Goal: Task Accomplishment & Management: Manage account settings

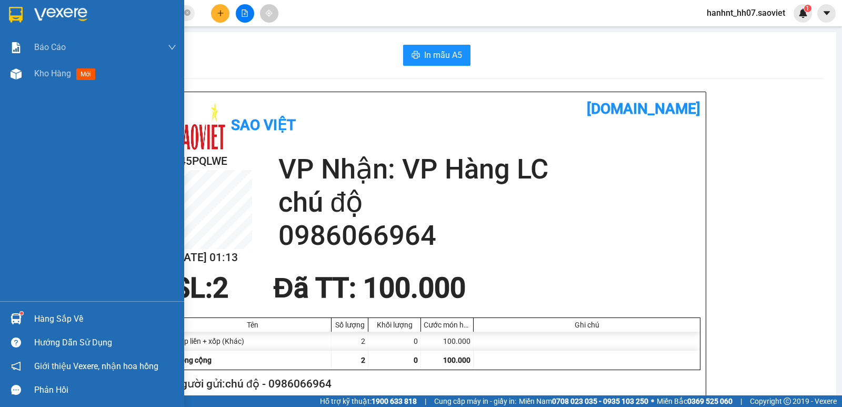
click at [2, 322] on div "Hàng sắp về" at bounding box center [92, 319] width 184 height 24
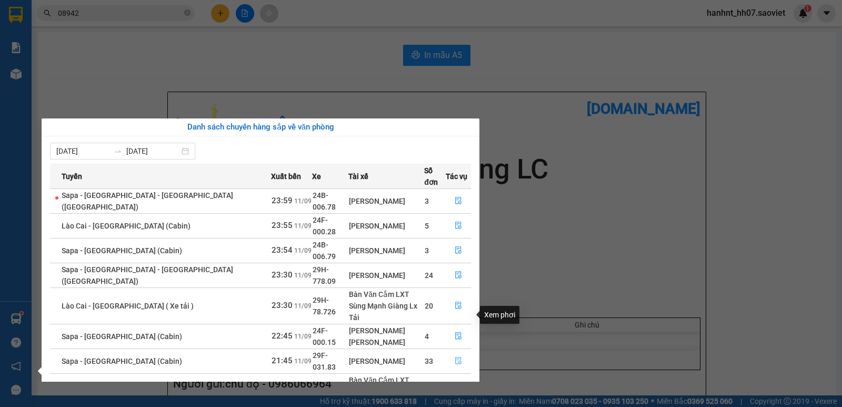
click at [455, 357] on icon "file-done" at bounding box center [458, 360] width 7 height 7
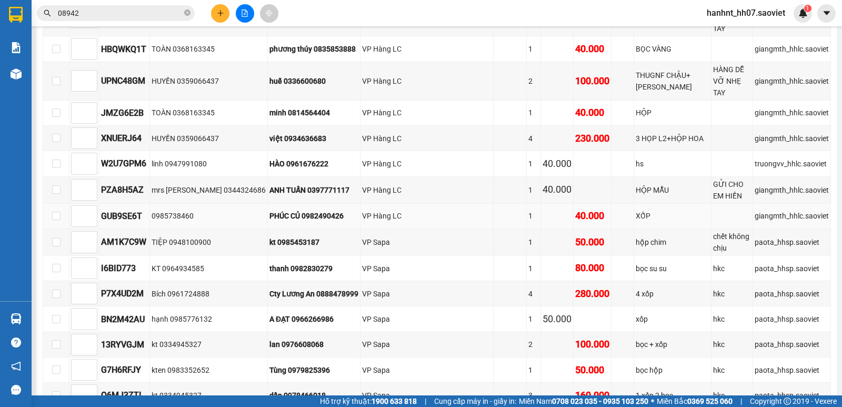
scroll to position [737, 0]
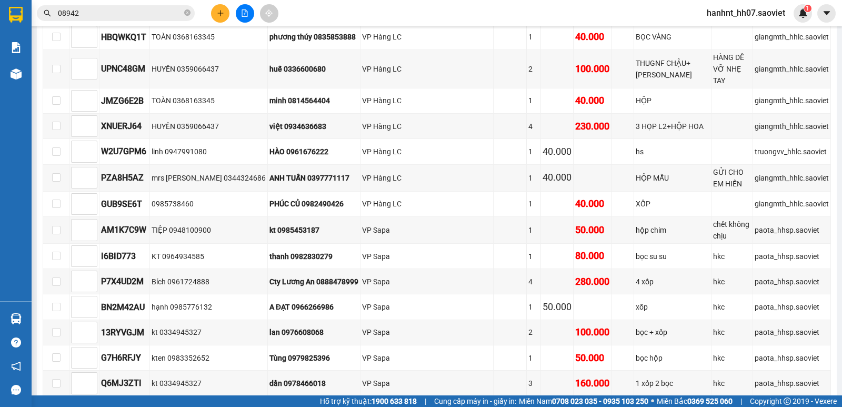
click at [172, 404] on button "In DS" at bounding box center [152, 412] width 45 height 17
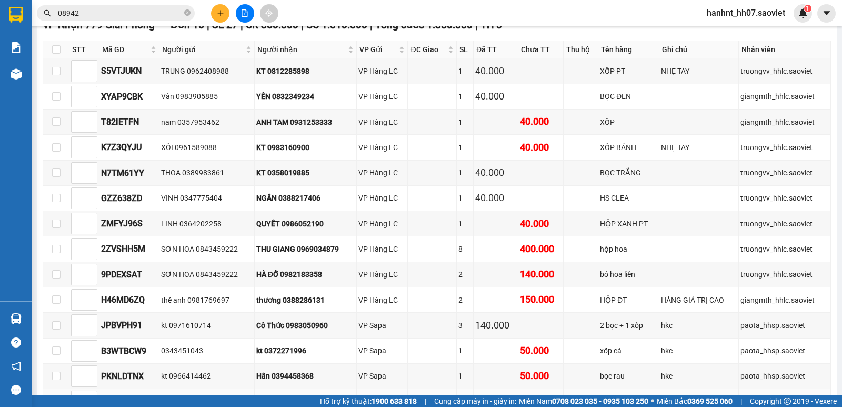
scroll to position [1140, 0]
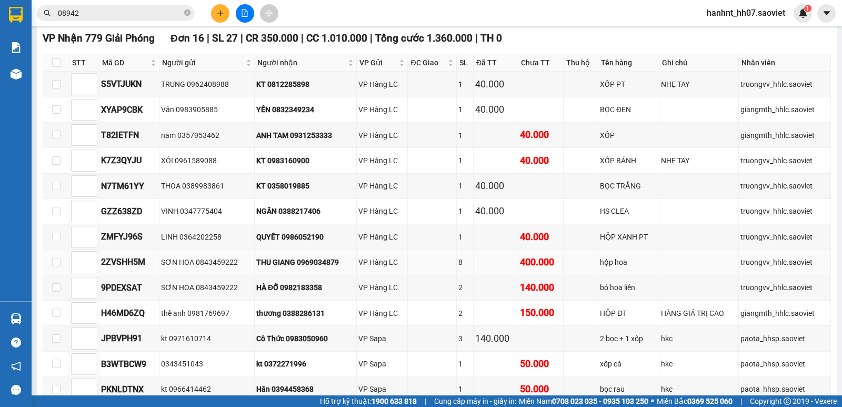
click at [297, 256] on div "THU GIANG 0969034879" at bounding box center [305, 262] width 98 height 12
click at [343, 249] on td "THU GIANG 0969034879" at bounding box center [306, 261] width 102 height 25
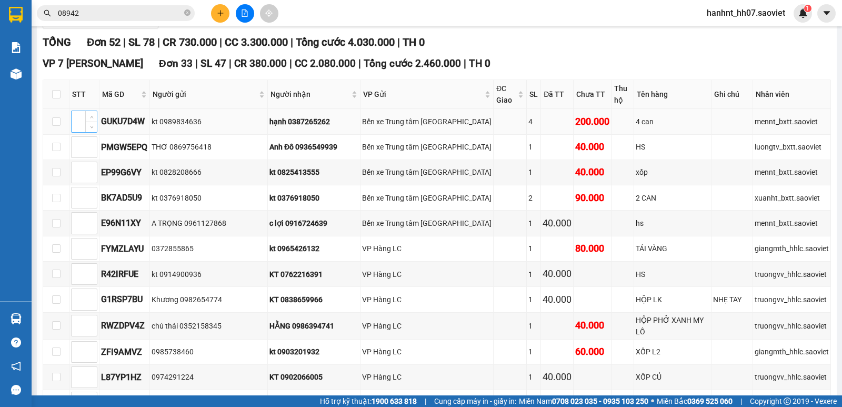
scroll to position [88, 0]
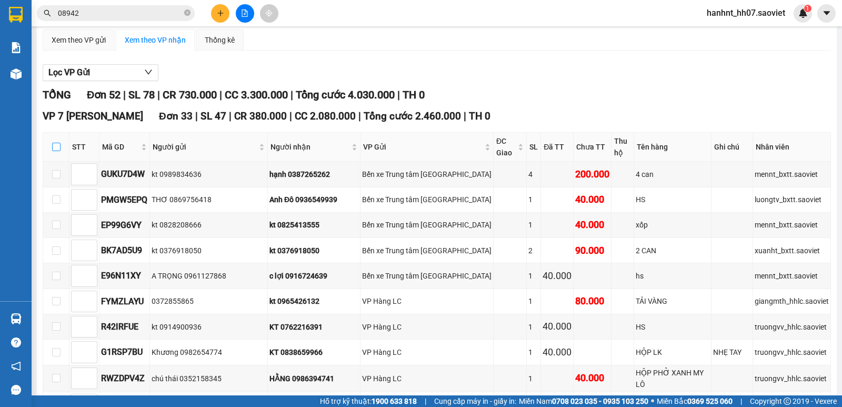
click at [57, 143] on input "checkbox" at bounding box center [56, 147] width 8 height 8
checkbox input "true"
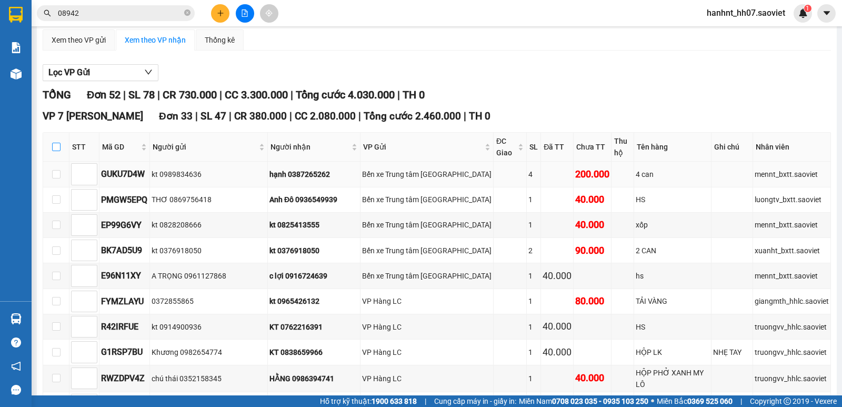
checkbox input "true"
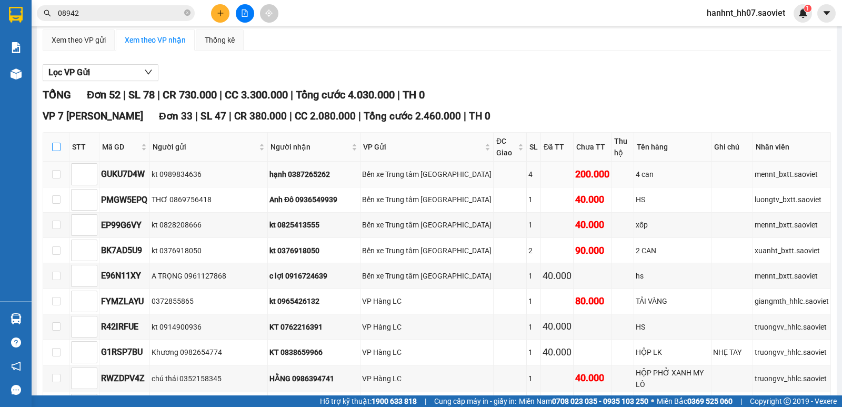
checkbox input "true"
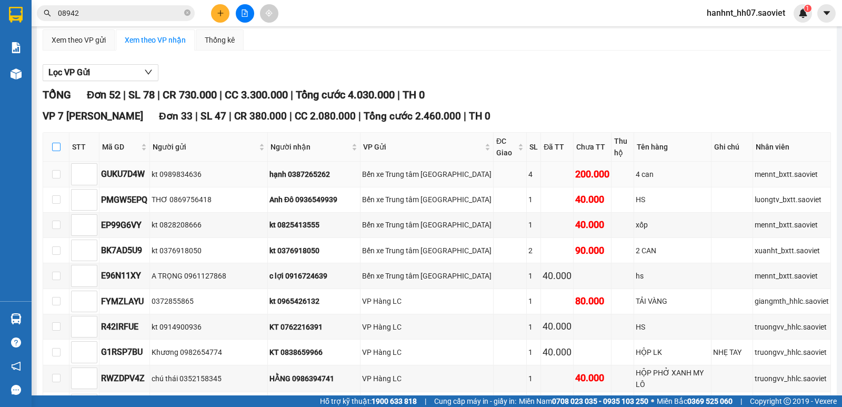
checkbox input "true"
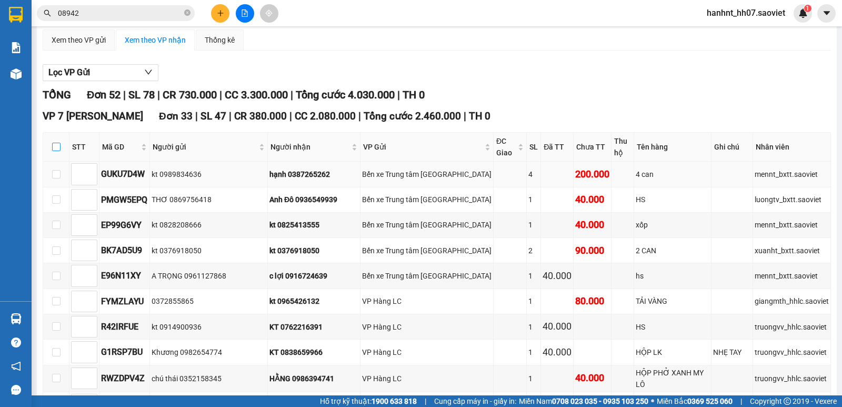
checkbox input "true"
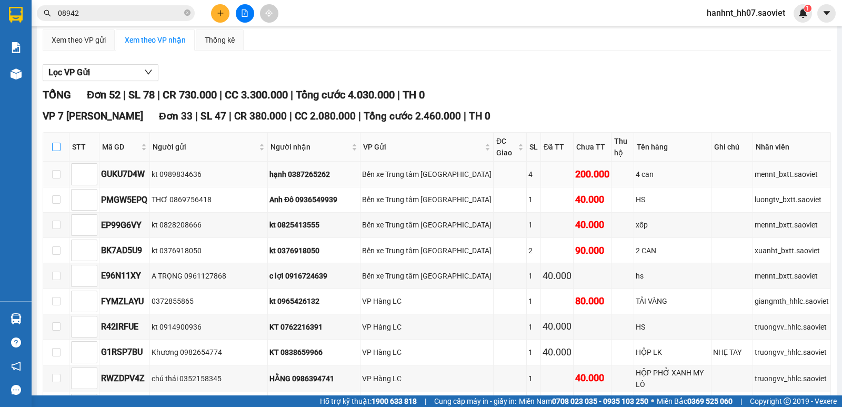
checkbox input "true"
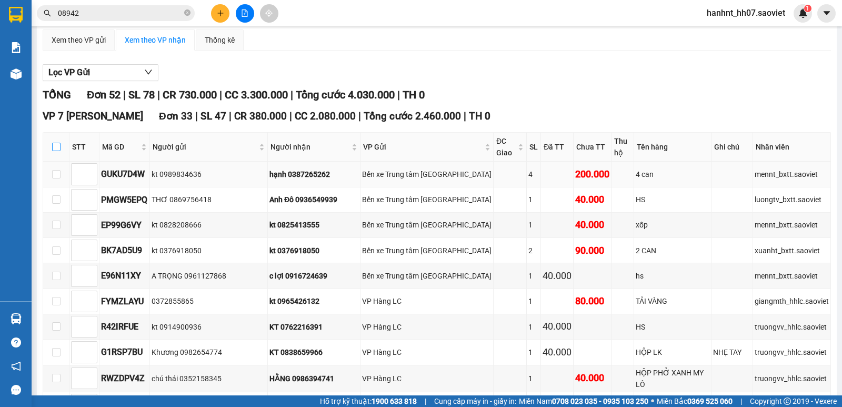
checkbox input "true"
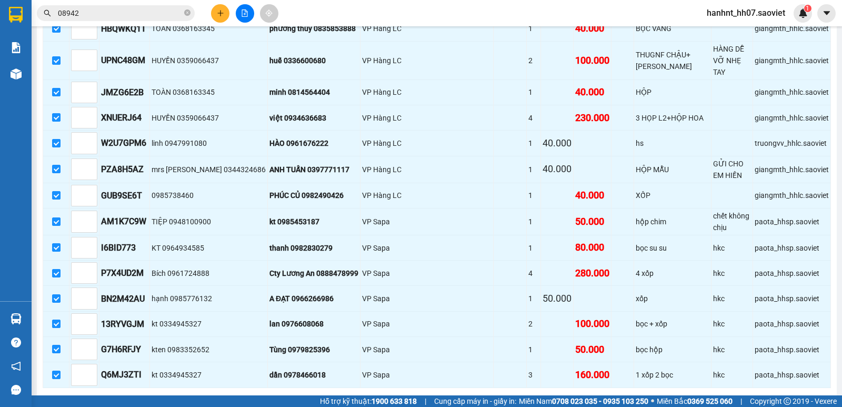
scroll to position [842, 0]
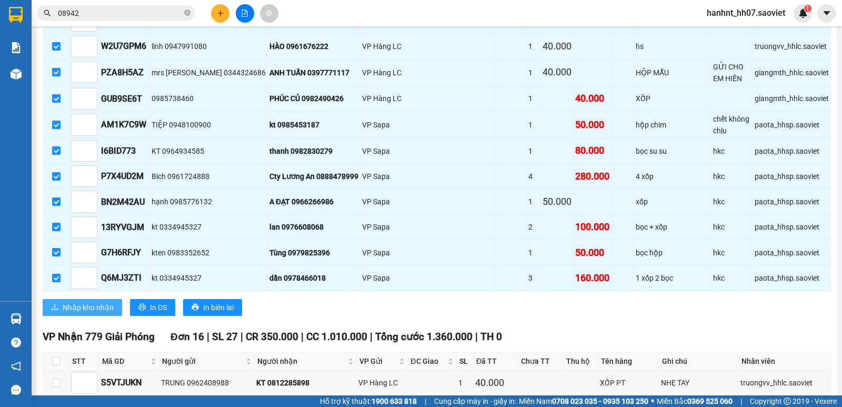
click at [103, 301] on span "Nhập kho nhận" at bounding box center [88, 307] width 51 height 12
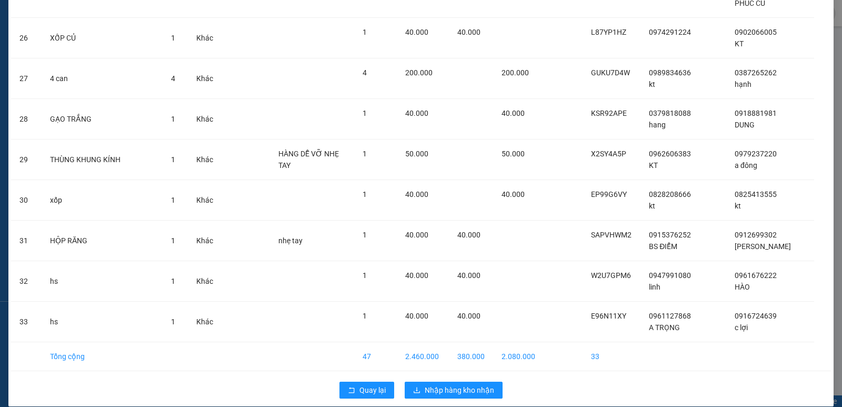
scroll to position [1095, 0]
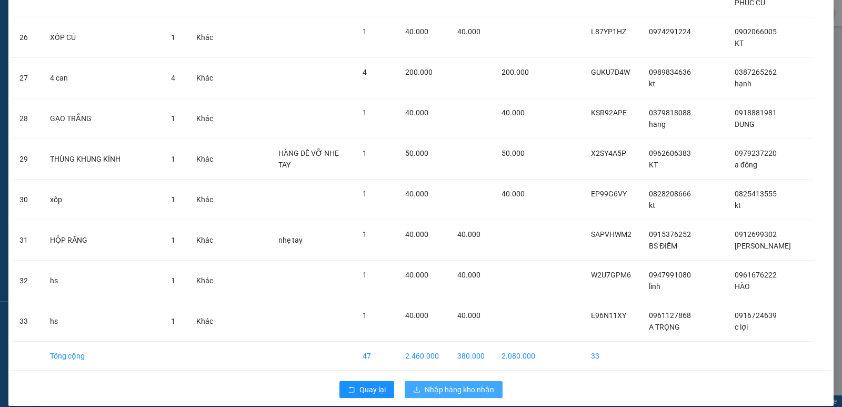
click at [446, 384] on span "Nhập hàng kho nhận" at bounding box center [459, 390] width 69 height 12
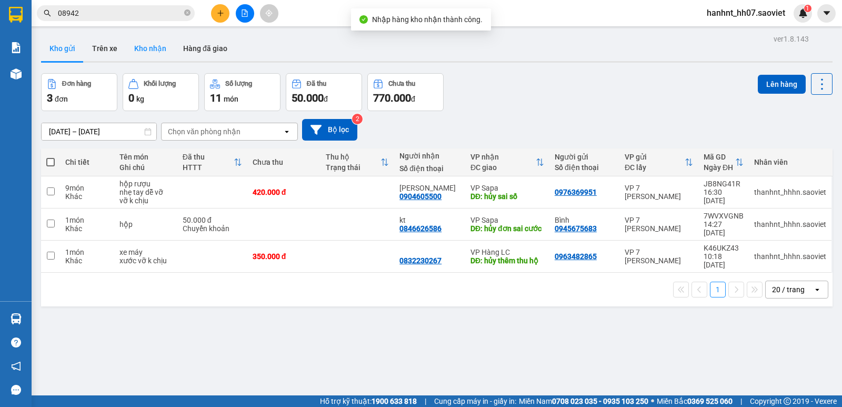
click at [132, 49] on button "Kho nhận" at bounding box center [150, 48] width 49 height 25
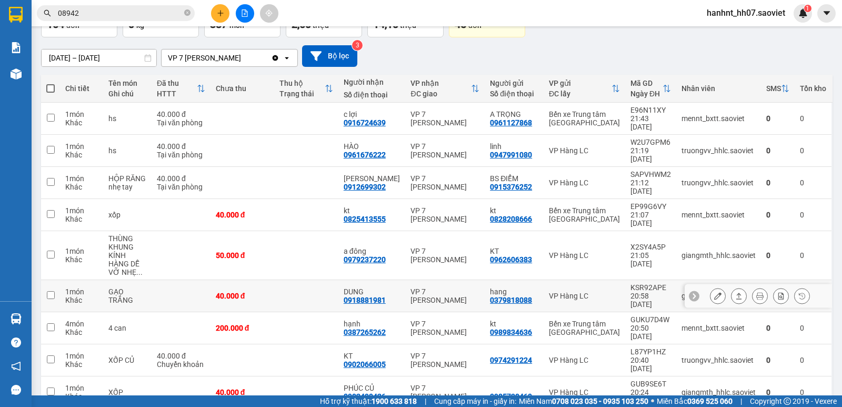
scroll to position [86, 0]
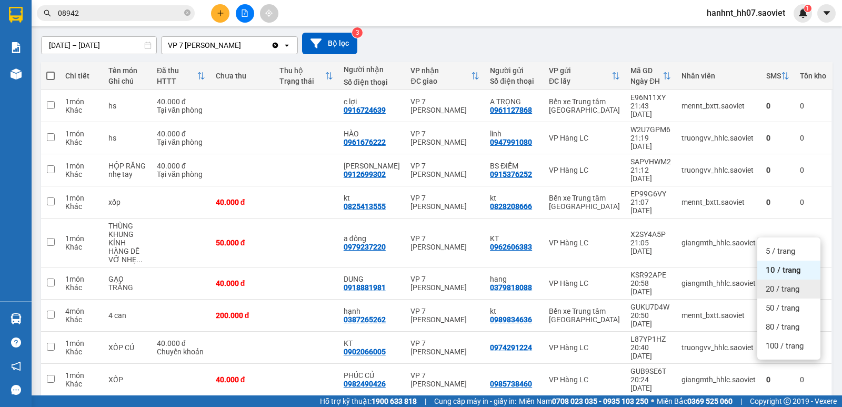
click at [792, 293] on span "20 / trang" at bounding box center [782, 289] width 34 height 11
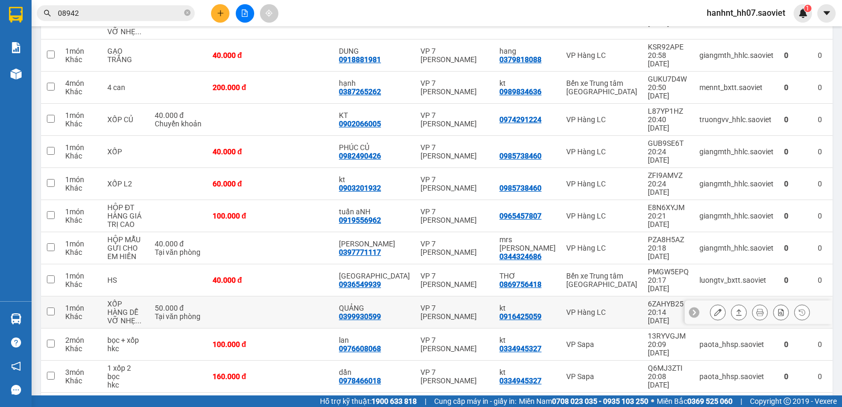
scroll to position [348, 0]
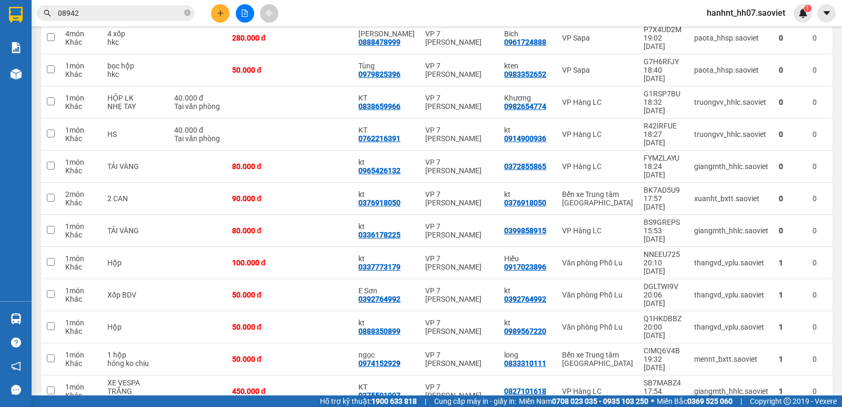
scroll to position [357, 0]
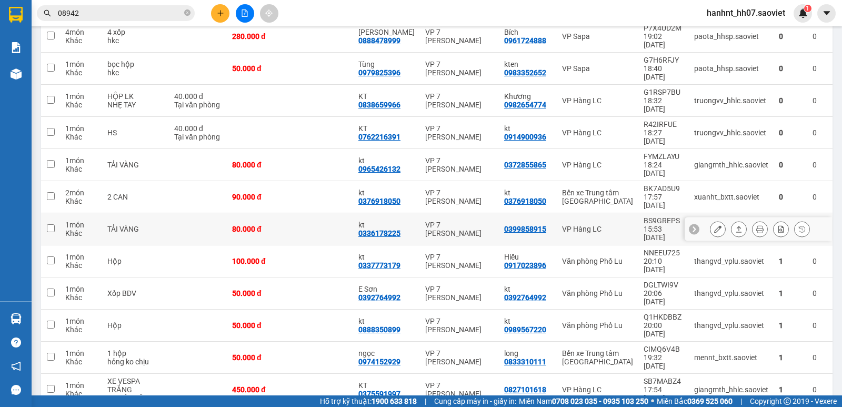
click at [315, 213] on td at bounding box center [321, 229] width 63 height 32
checkbox input "true"
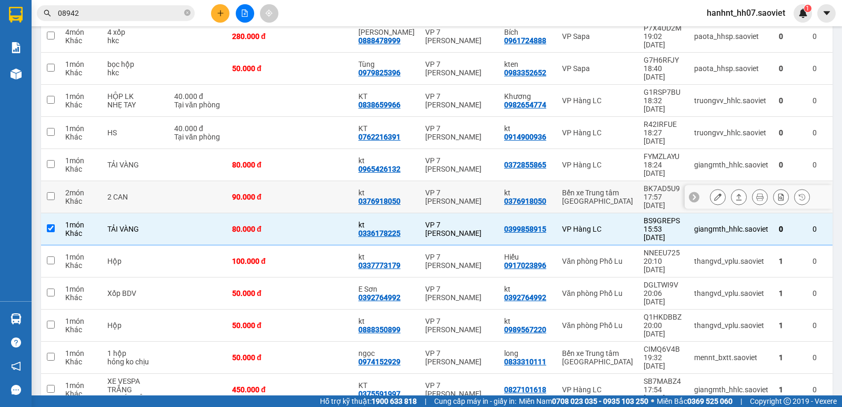
click at [318, 181] on td at bounding box center [321, 197] width 63 height 32
checkbox input "true"
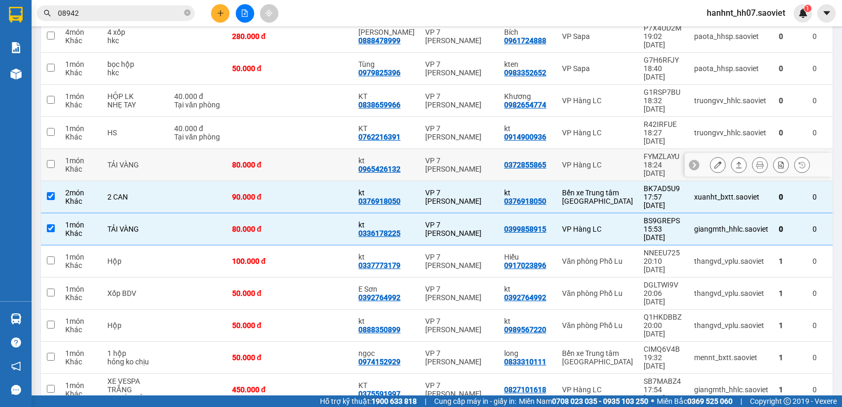
click at [326, 149] on td at bounding box center [321, 165] width 63 height 32
checkbox input "true"
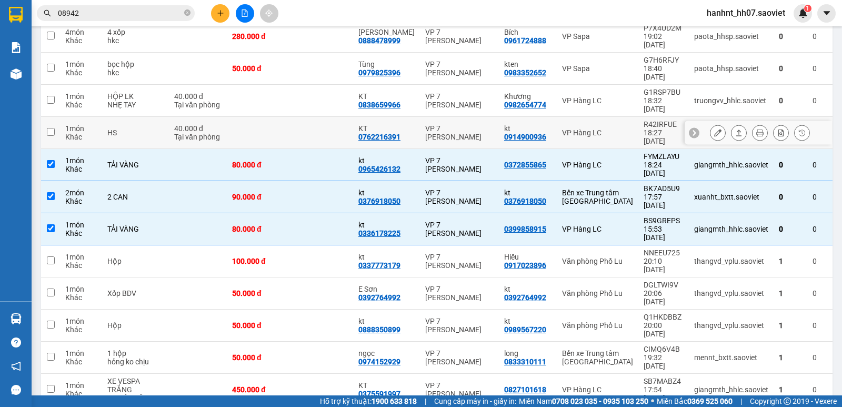
click at [327, 117] on td at bounding box center [321, 133] width 63 height 32
checkbox input "true"
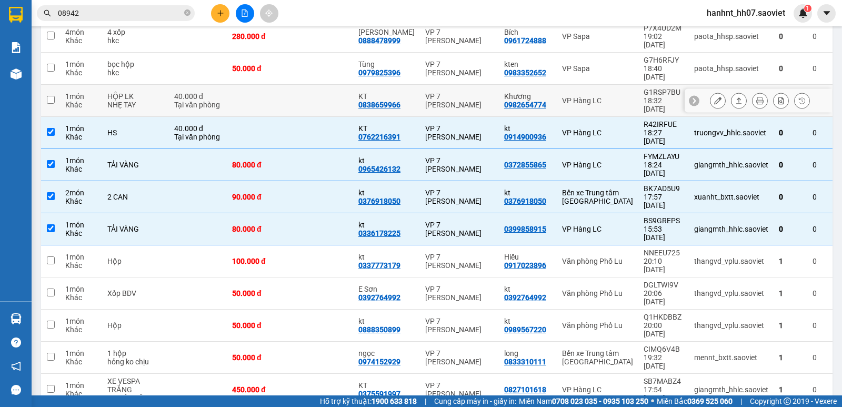
click at [330, 85] on td at bounding box center [321, 101] width 63 height 32
checkbox input "true"
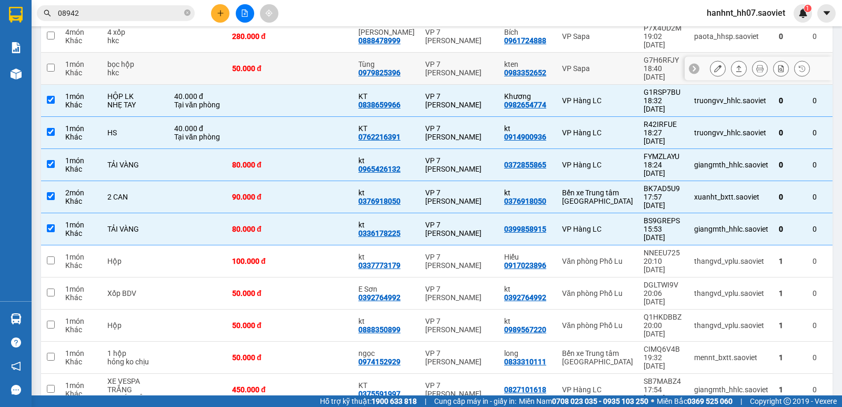
click at [332, 53] on td at bounding box center [321, 69] width 63 height 32
checkbox input "true"
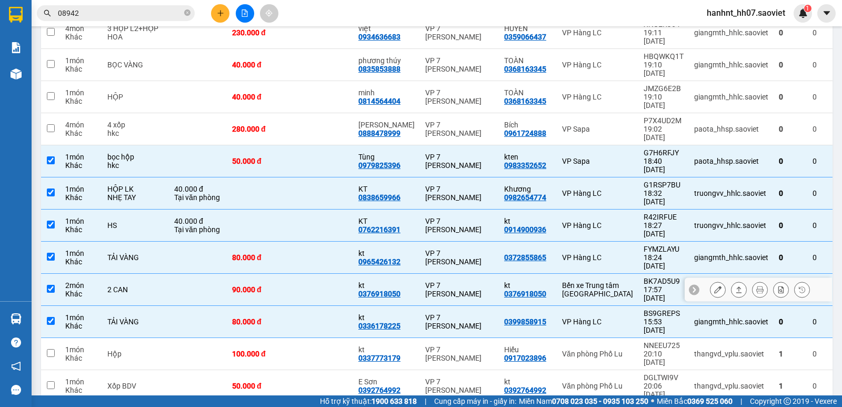
scroll to position [251, 0]
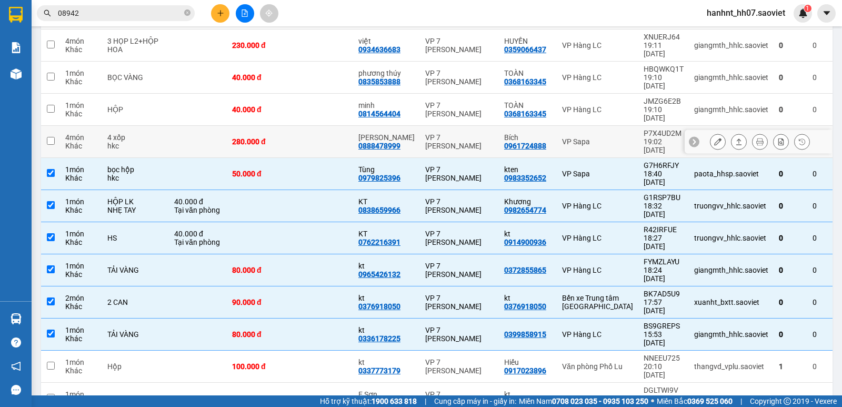
click at [353, 126] on td "Cty Lương An 0888478999" at bounding box center [386, 142] width 67 height 32
checkbox input "true"
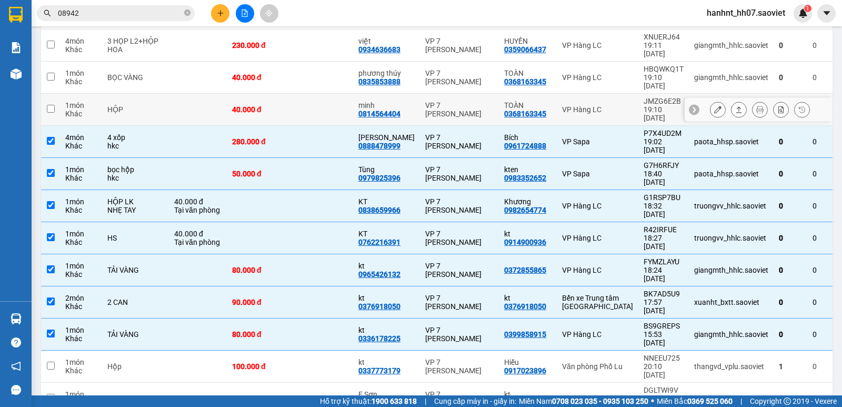
click at [333, 94] on td at bounding box center [321, 110] width 63 height 32
checkbox input "true"
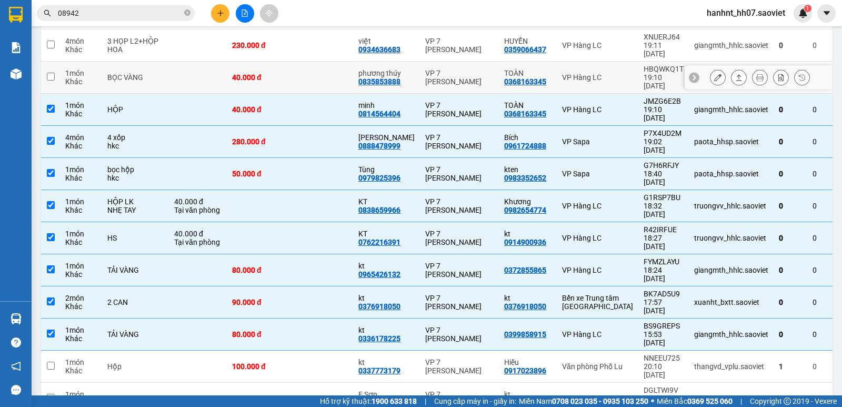
drag, startPoint x: 333, startPoint y: 66, endPoint x: 334, endPoint y: 37, distance: 28.4
click at [332, 62] on td at bounding box center [321, 78] width 63 height 32
checkbox input "true"
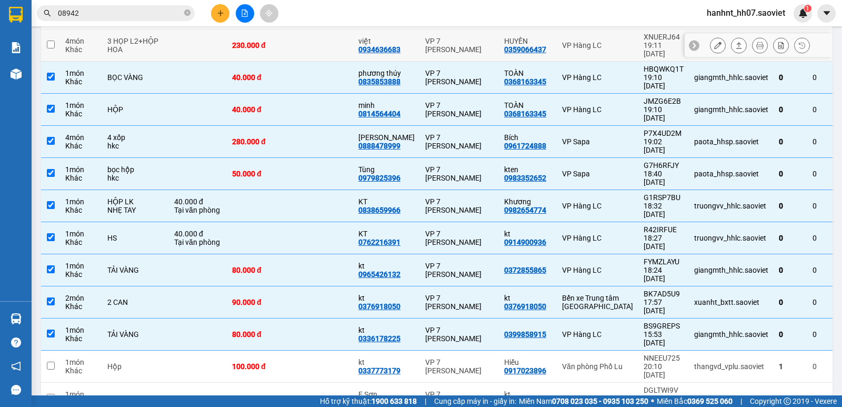
drag, startPoint x: 334, startPoint y: 37, endPoint x: 371, endPoint y: 103, distance: 75.9
click at [335, 37] on td at bounding box center [321, 45] width 63 height 32
checkbox input "true"
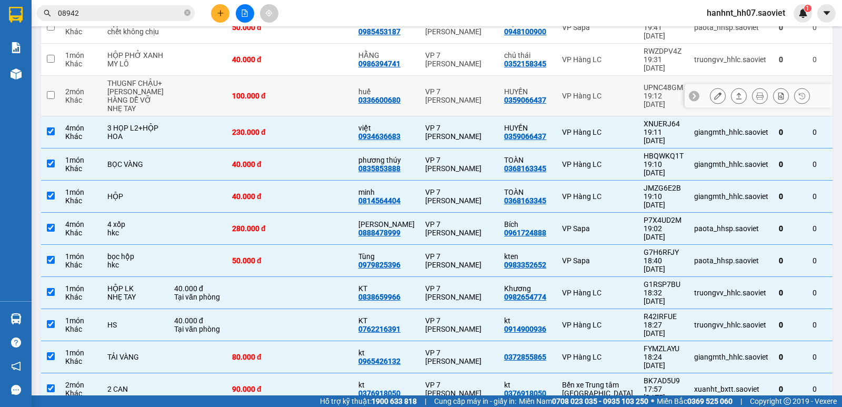
scroll to position [164, 0]
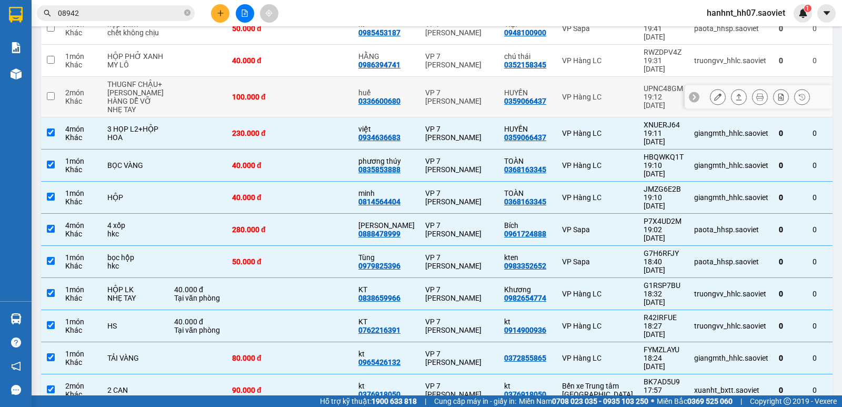
drag, startPoint x: 317, startPoint y: 93, endPoint x: 319, endPoint y: 78, distance: 14.4
click at [317, 92] on td at bounding box center [321, 97] width 63 height 41
checkbox input "true"
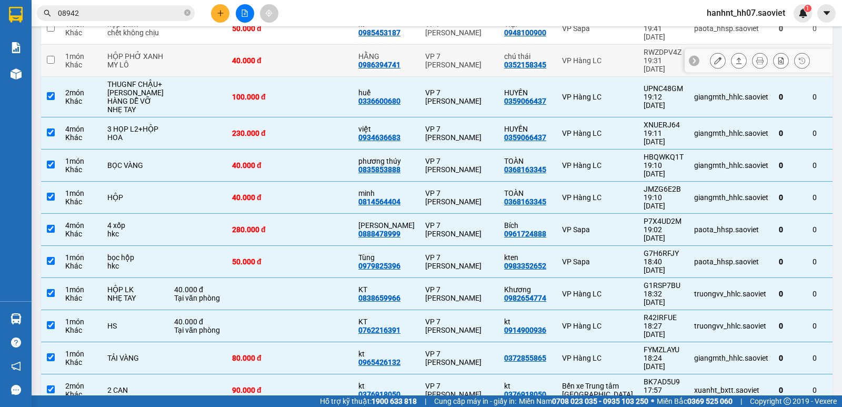
click at [320, 55] on td at bounding box center [321, 61] width 63 height 32
checkbox input "true"
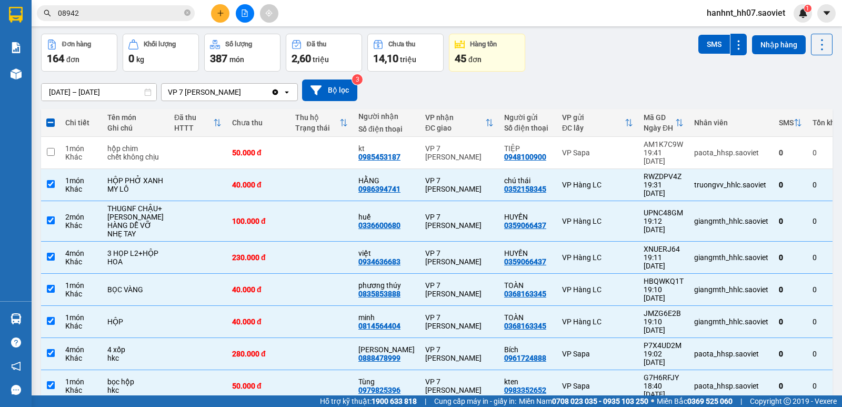
scroll to position [0, 0]
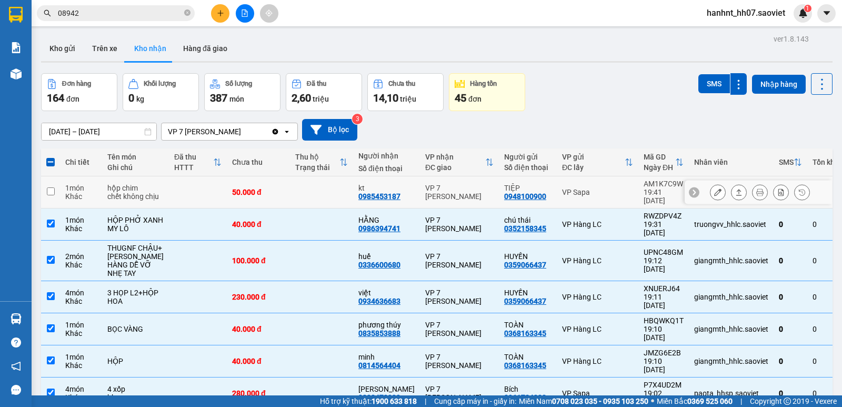
click at [329, 185] on td at bounding box center [321, 192] width 63 height 32
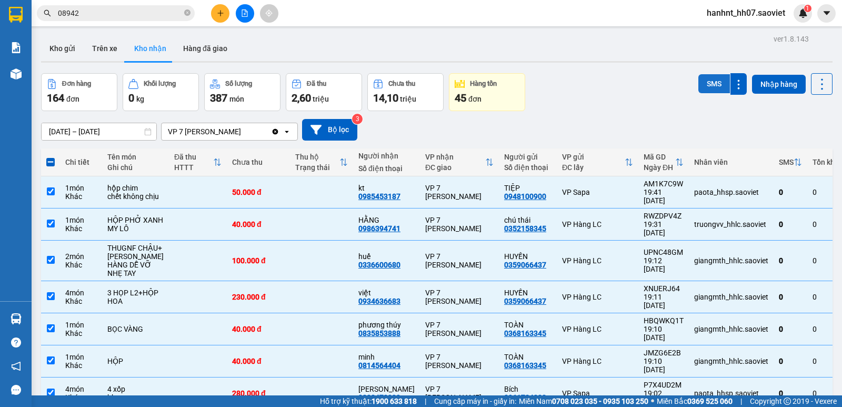
click at [702, 84] on button "SMS" at bounding box center [714, 83] width 32 height 19
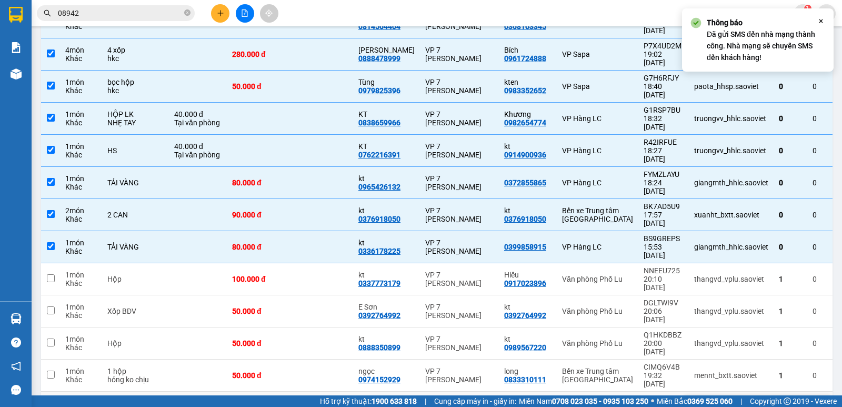
scroll to position [361, 0]
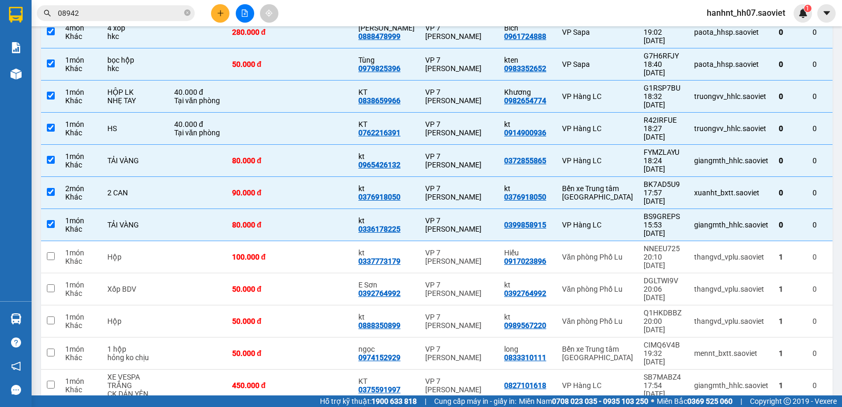
checkbox input "false"
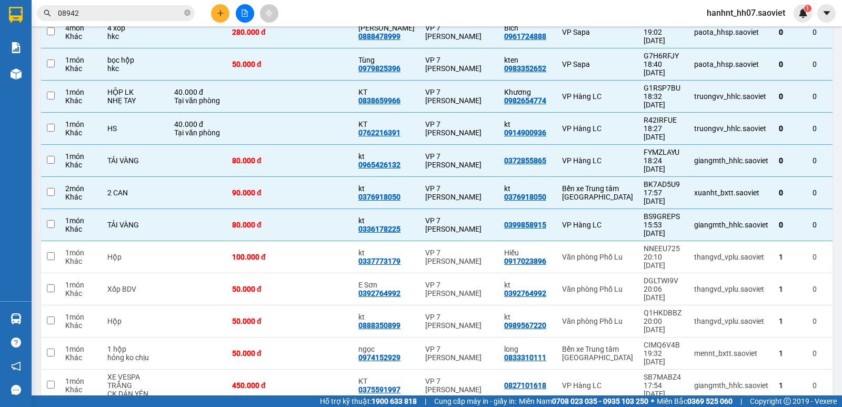
checkbox input "false"
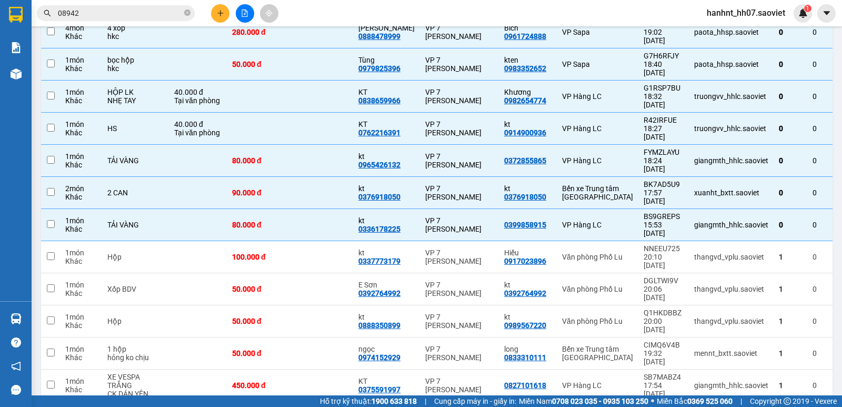
checkbox input "false"
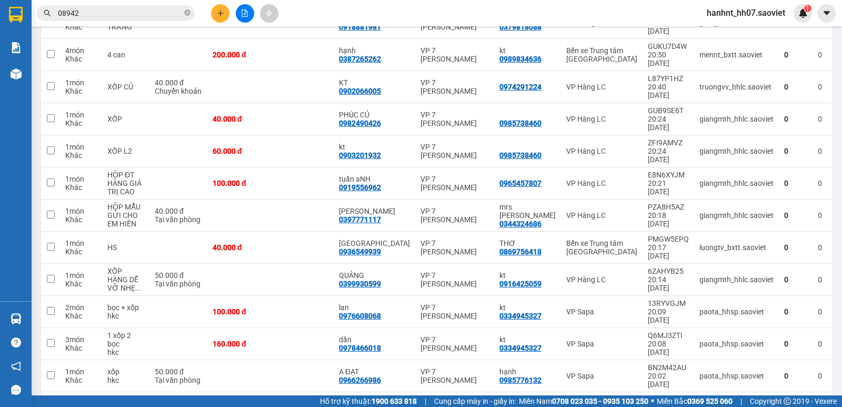
scroll to position [348, 0]
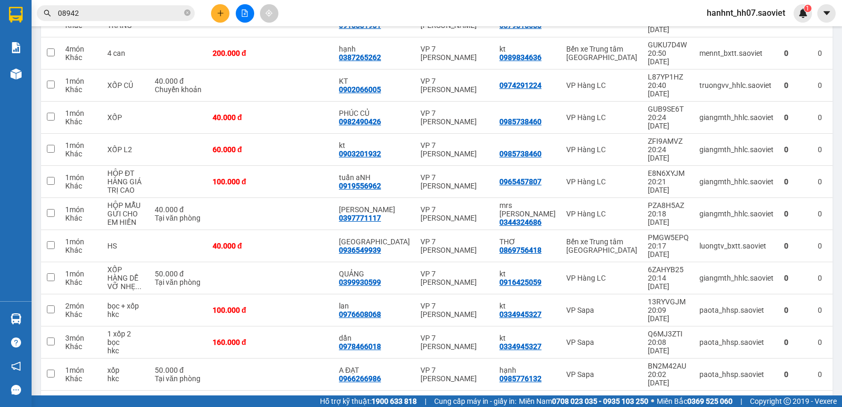
checkbox input "true"
drag, startPoint x: 329, startPoint y: 297, endPoint x: 326, endPoint y: 283, distance: 14.0
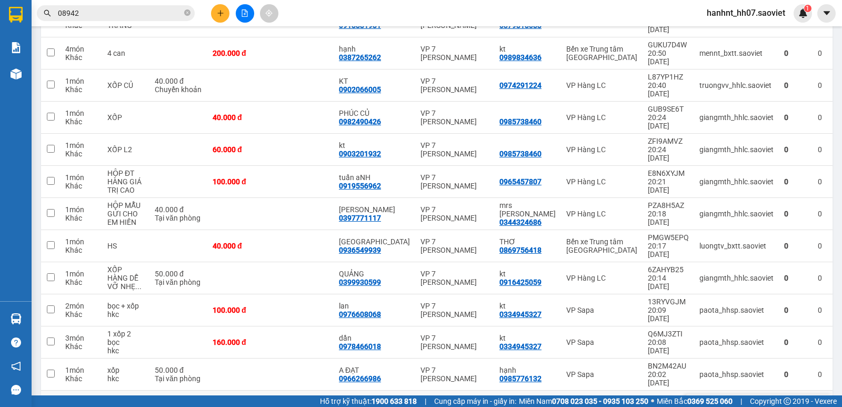
click at [327, 390] on td at bounding box center [301, 406] width 63 height 32
checkbox input "true"
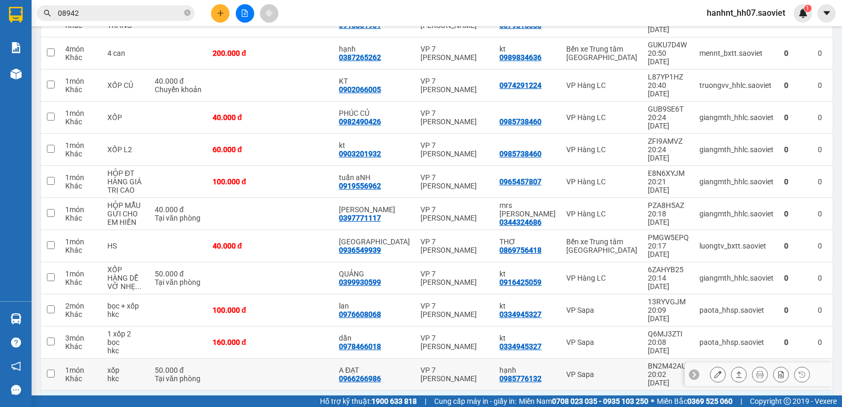
drag, startPoint x: 327, startPoint y: 269, endPoint x: 328, endPoint y: 249, distance: 20.1
click at [327, 358] on td at bounding box center [301, 374] width 63 height 32
checkbox input "true"
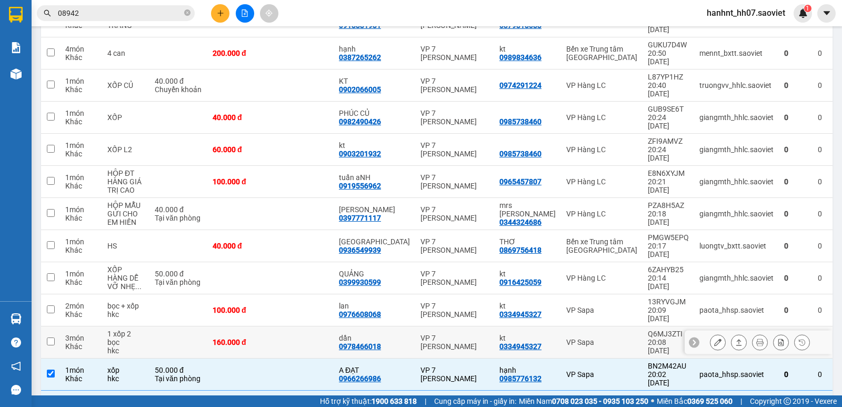
drag, startPoint x: 328, startPoint y: 246, endPoint x: 332, endPoint y: 221, distance: 25.5
click at [328, 326] on td at bounding box center [301, 342] width 63 height 32
checkbox input "true"
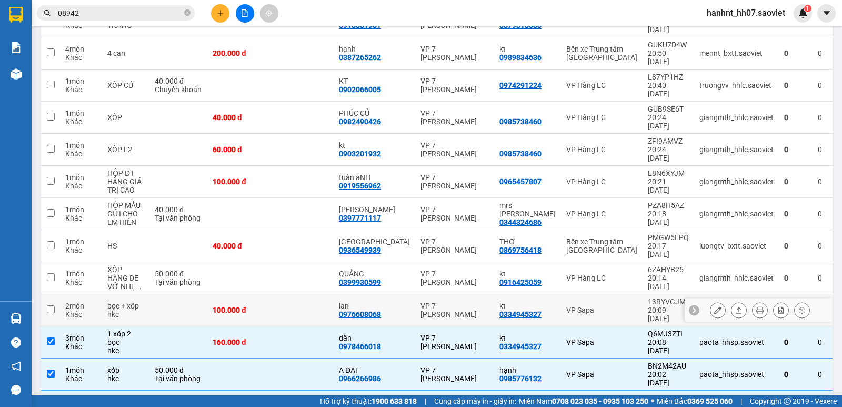
click at [332, 294] on td at bounding box center [301, 310] width 63 height 32
checkbox input "true"
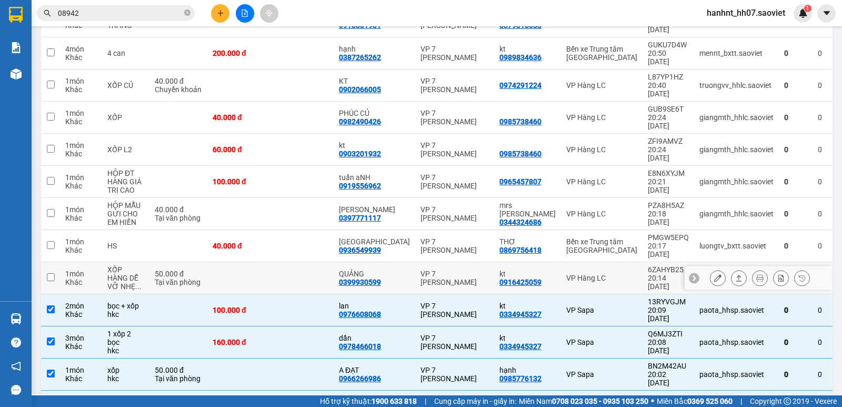
drag, startPoint x: 328, startPoint y: 193, endPoint x: 322, endPoint y: 172, distance: 22.3
click at [327, 262] on td at bounding box center [301, 278] width 63 height 32
checkbox input "true"
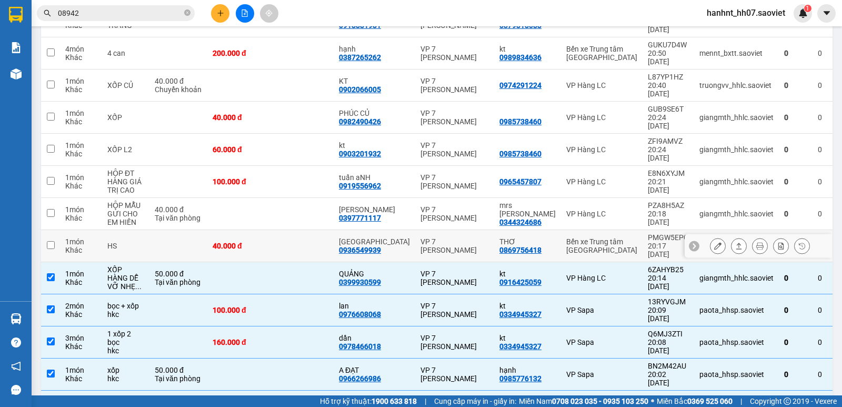
click at [319, 230] on td at bounding box center [301, 246] width 63 height 32
checkbox input "true"
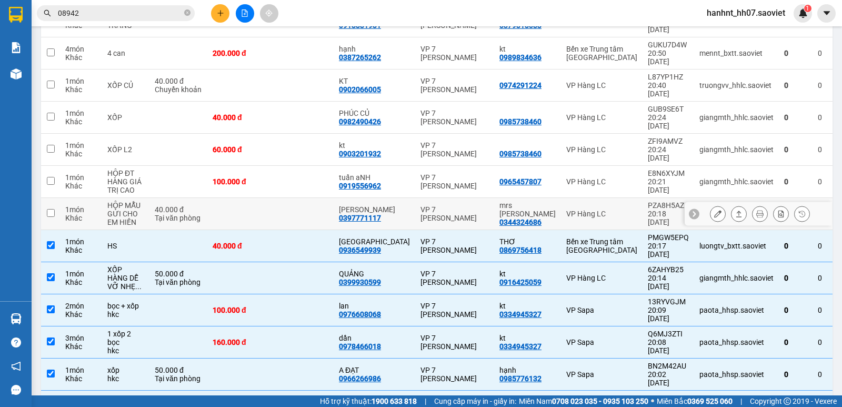
drag, startPoint x: 322, startPoint y: 138, endPoint x: 322, endPoint y: 116, distance: 22.1
click at [322, 198] on td at bounding box center [301, 214] width 63 height 32
checkbox input "true"
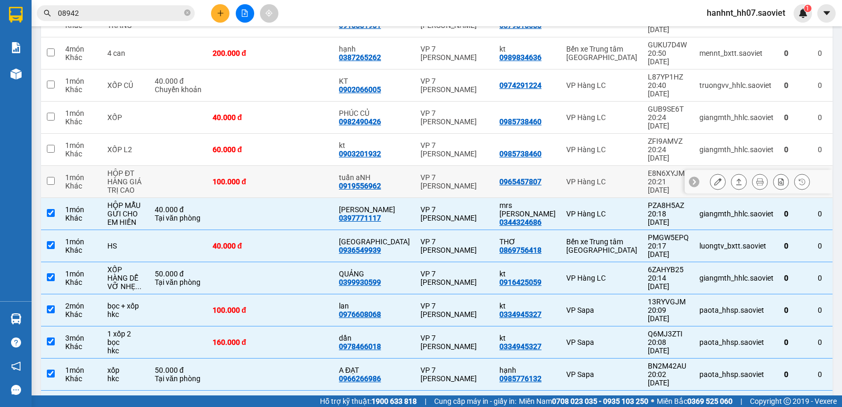
drag, startPoint x: 322, startPoint y: 108, endPoint x: 331, endPoint y: 77, distance: 32.3
click at [323, 166] on td at bounding box center [301, 182] width 63 height 32
checkbox input "true"
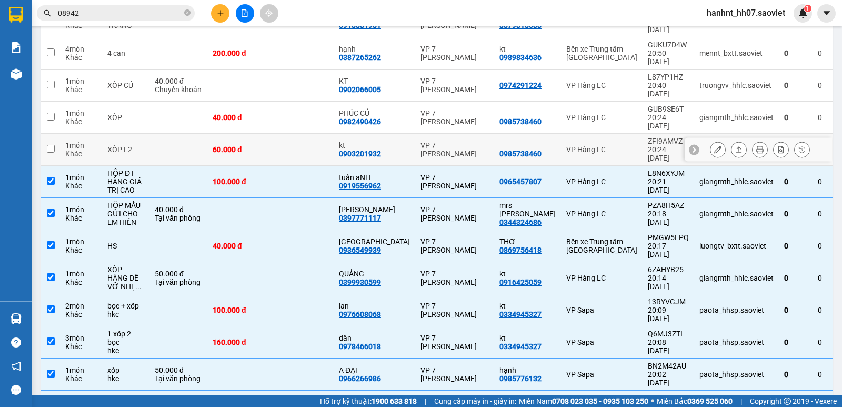
drag, startPoint x: 328, startPoint y: 69, endPoint x: 318, endPoint y: 50, distance: 21.4
click at [321, 55] on tbody "1 món Khác hs 40.000 đ Tại văn phòng c lợi 0916724639 VP 7 [PERSON_NAME] A TRỌN…" at bounding box center [445, 157] width 809 height 659
click at [318, 102] on td at bounding box center [301, 118] width 63 height 32
checkbox input "true"
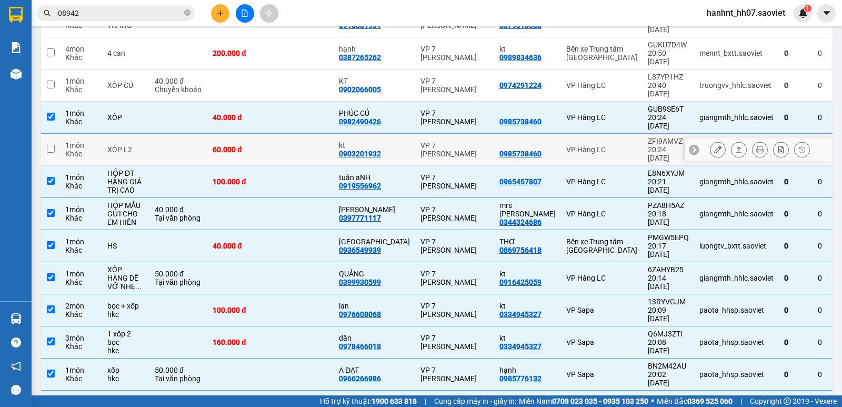
click at [321, 134] on td at bounding box center [301, 150] width 63 height 32
checkbox input "true"
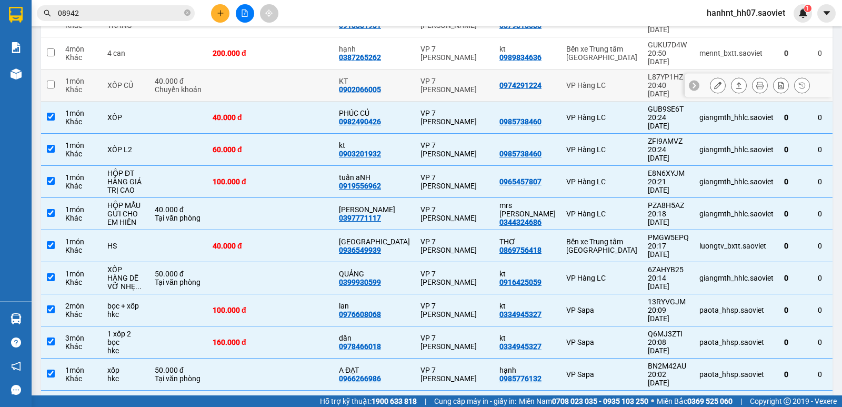
click at [331, 69] on td at bounding box center [301, 85] width 63 height 32
checkbox input "true"
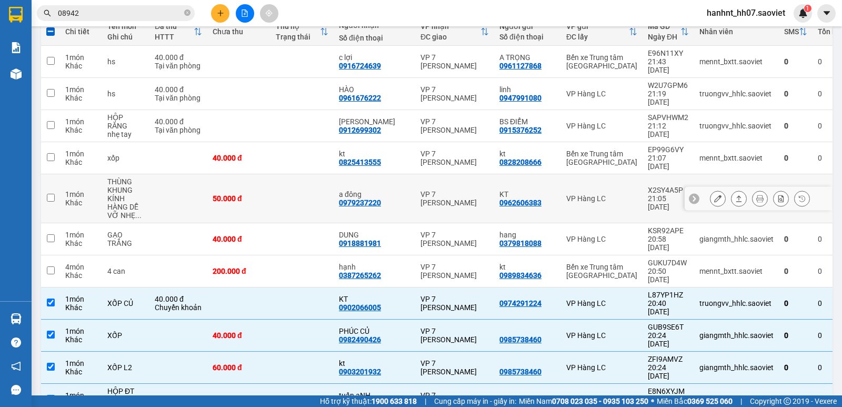
scroll to position [120, 0]
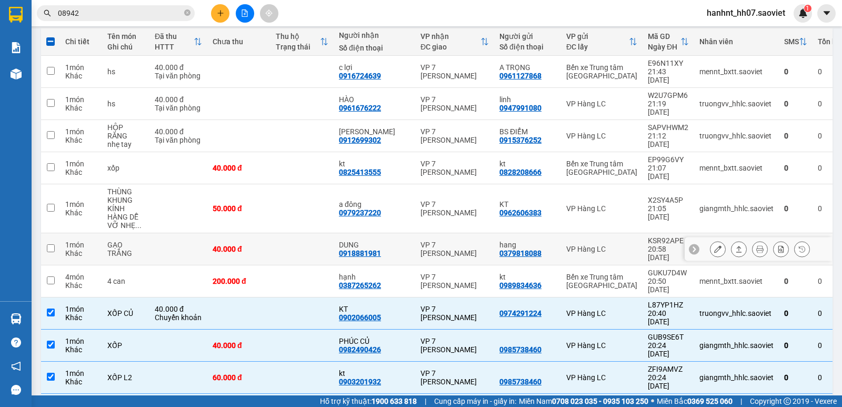
click at [322, 233] on td at bounding box center [301, 249] width 63 height 32
checkbox input "true"
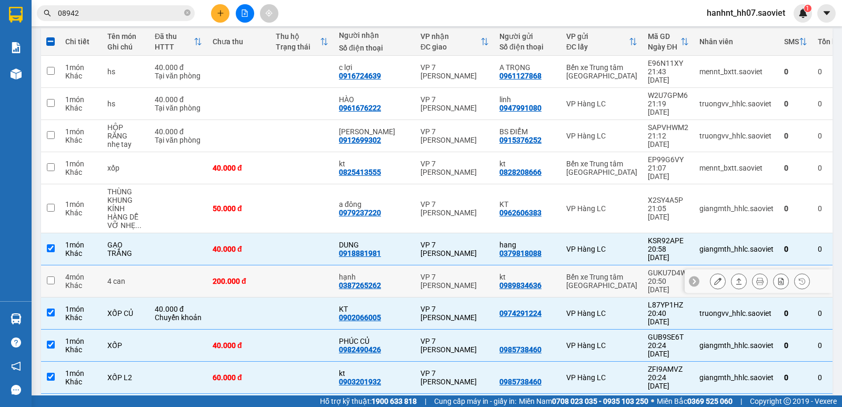
drag, startPoint x: 319, startPoint y: 225, endPoint x: 317, endPoint y: 181, distance: 44.3
click at [317, 221] on tbody "1 món Khác hs 40.000 đ Tại văn phòng c lợi 0916724639 VP 7 [PERSON_NAME] A TRỌN…" at bounding box center [445, 385] width 809 height 659
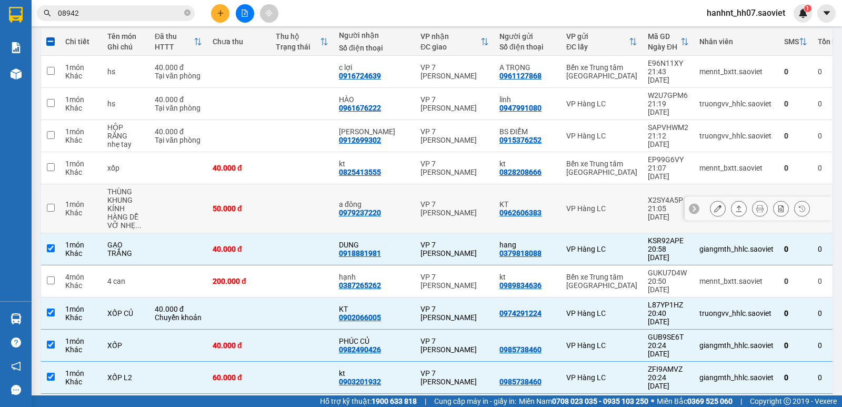
drag, startPoint x: 317, startPoint y: 176, endPoint x: 324, endPoint y: 142, distance: 34.9
click at [317, 184] on td at bounding box center [301, 208] width 63 height 49
checkbox input "true"
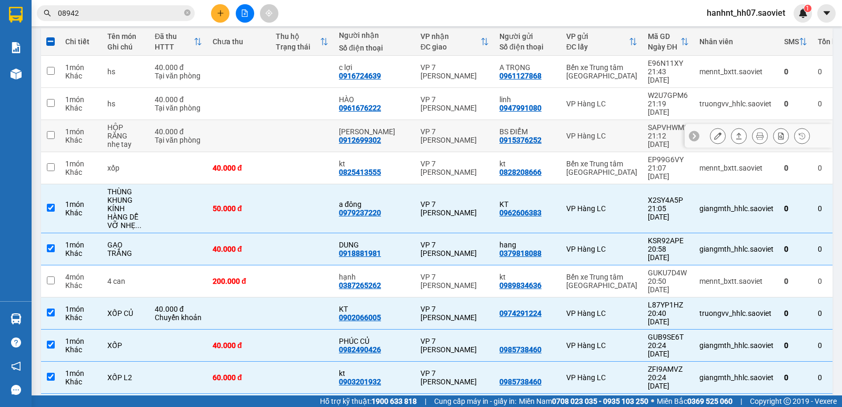
drag, startPoint x: 325, startPoint y: 123, endPoint x: 325, endPoint y: 110, distance: 12.6
click at [325, 120] on td at bounding box center [301, 136] width 63 height 32
checkbox input "true"
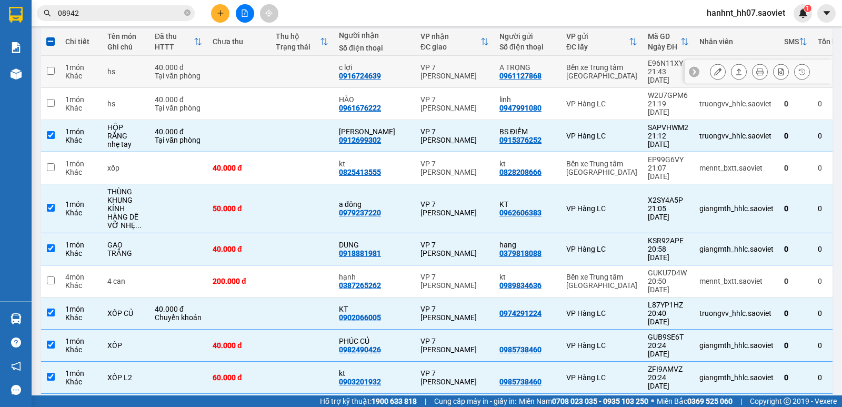
click at [327, 69] on td at bounding box center [301, 72] width 63 height 32
checkbox input "true"
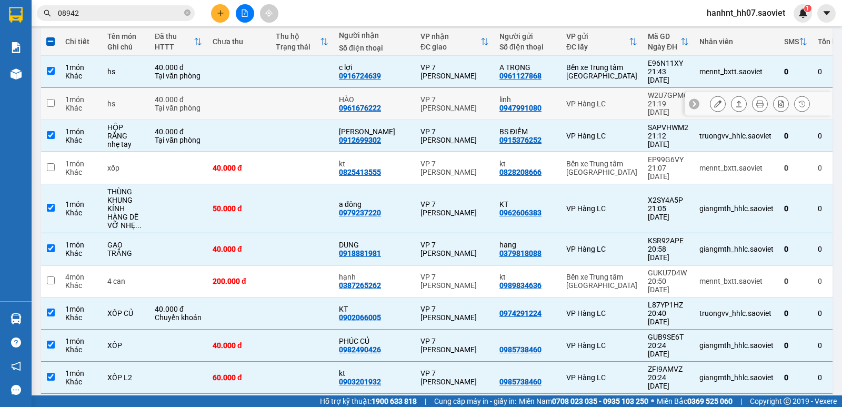
drag, startPoint x: 325, startPoint y: 85, endPoint x: 326, endPoint y: 110, distance: 25.3
click at [325, 88] on td at bounding box center [301, 104] width 63 height 32
checkbox input "true"
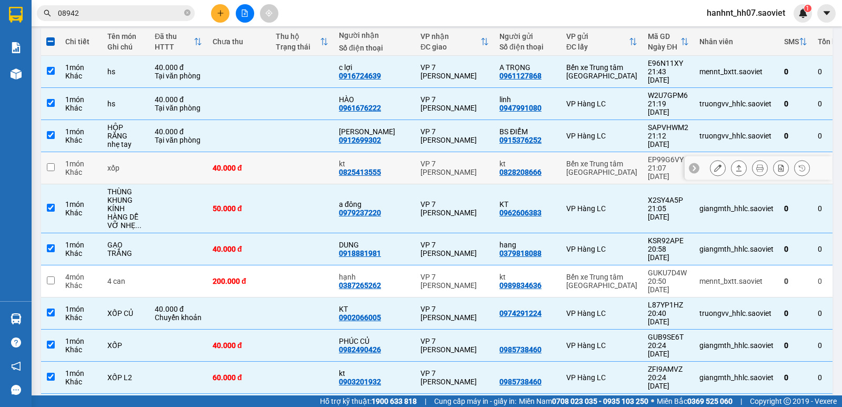
click at [329, 152] on td at bounding box center [301, 168] width 63 height 32
checkbox input "true"
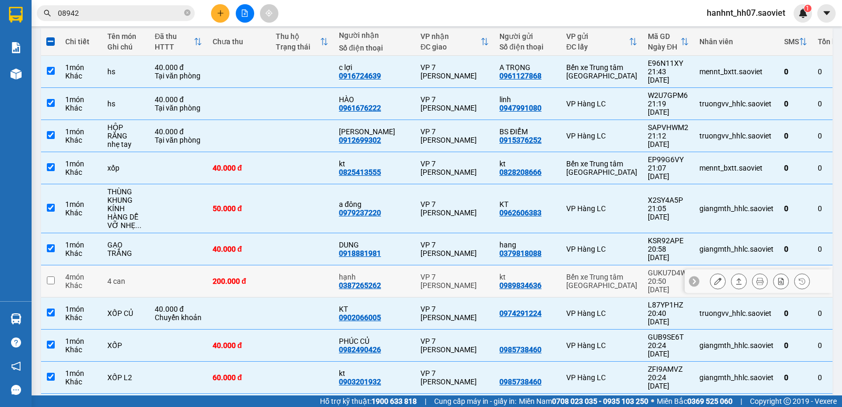
click at [331, 265] on td at bounding box center [301, 281] width 63 height 32
checkbox input "true"
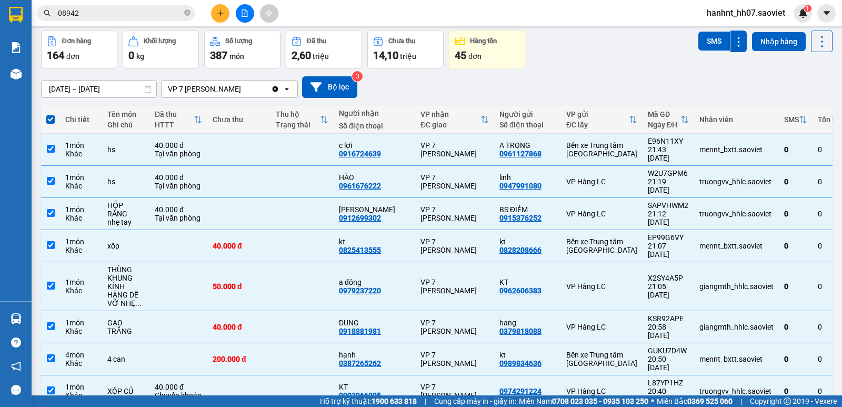
scroll to position [33, 0]
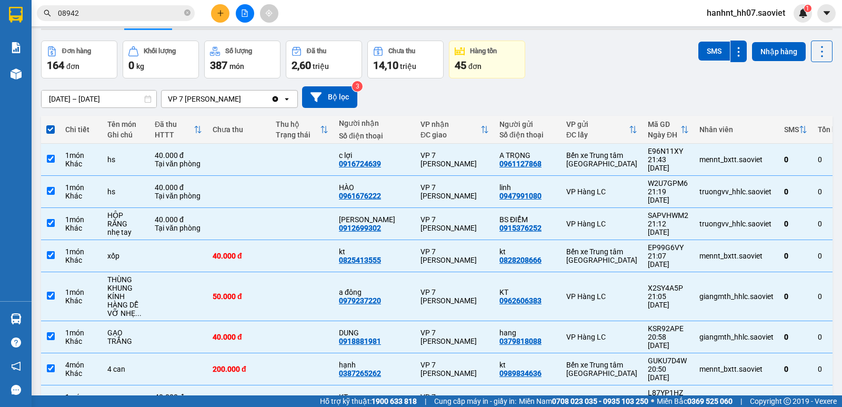
drag, startPoint x: 706, startPoint y: 57, endPoint x: 665, endPoint y: 103, distance: 60.7
click at [706, 58] on button "SMS" at bounding box center [714, 51] width 32 height 19
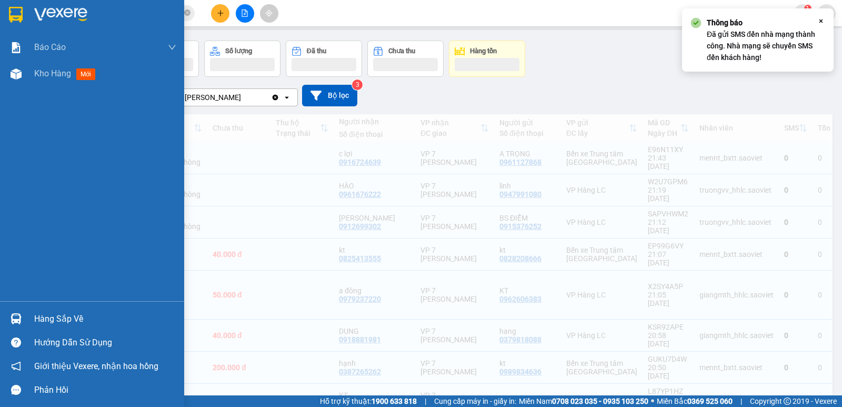
click at [21, 317] on img at bounding box center [16, 318] width 11 height 11
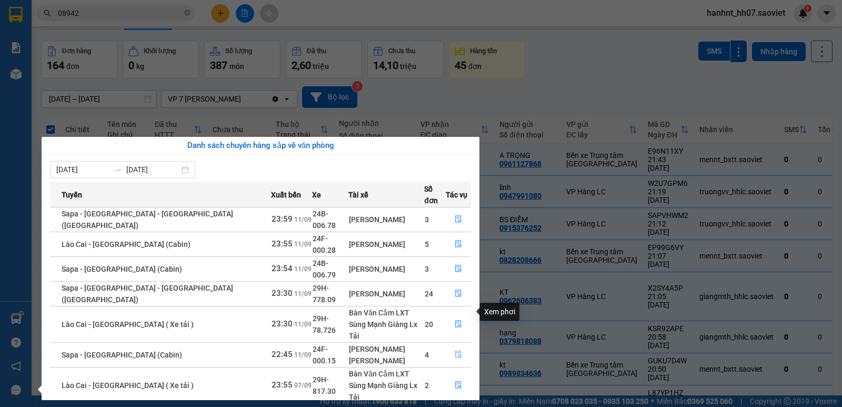
click at [457, 350] on icon "file-done" at bounding box center [458, 353] width 7 height 7
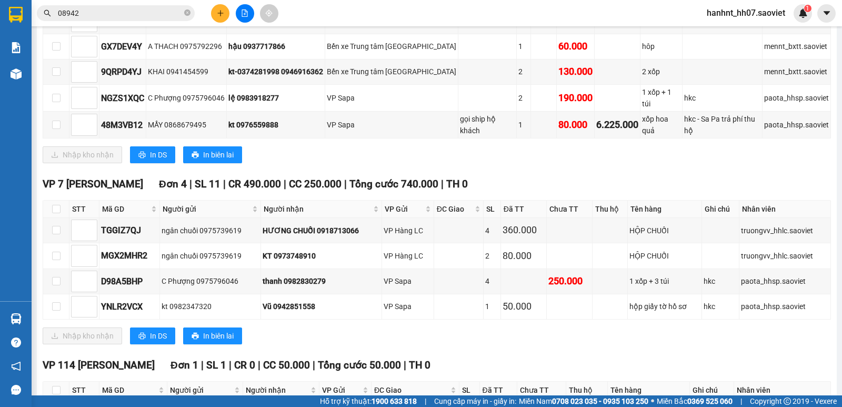
scroll to position [246, 0]
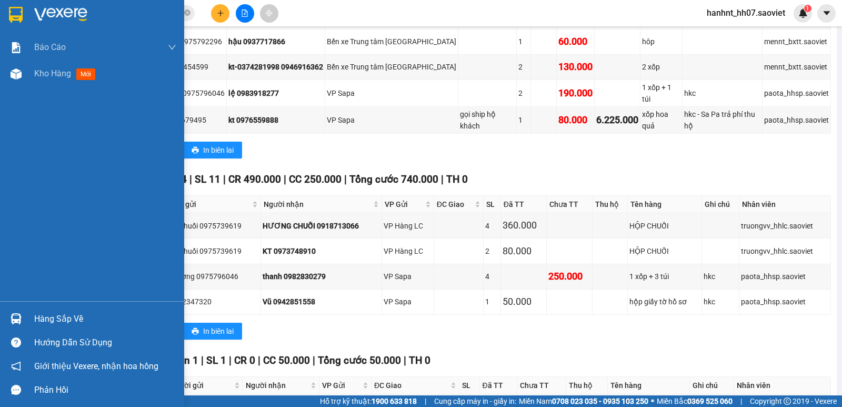
click at [17, 315] on img at bounding box center [16, 318] width 11 height 11
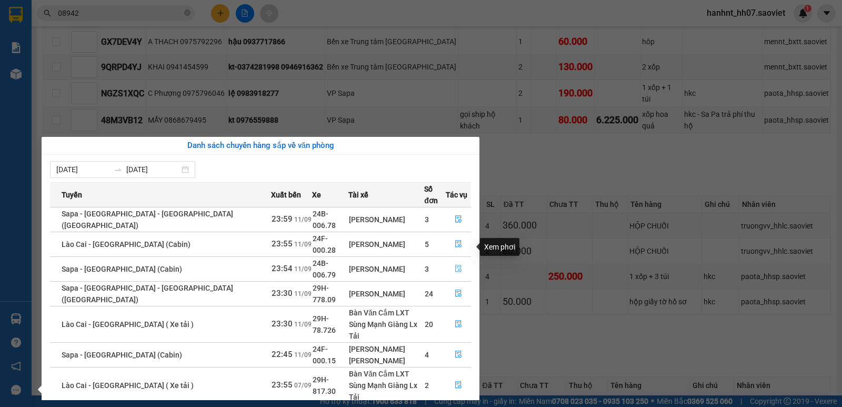
click at [449, 260] on button "button" at bounding box center [458, 268] width 24 height 17
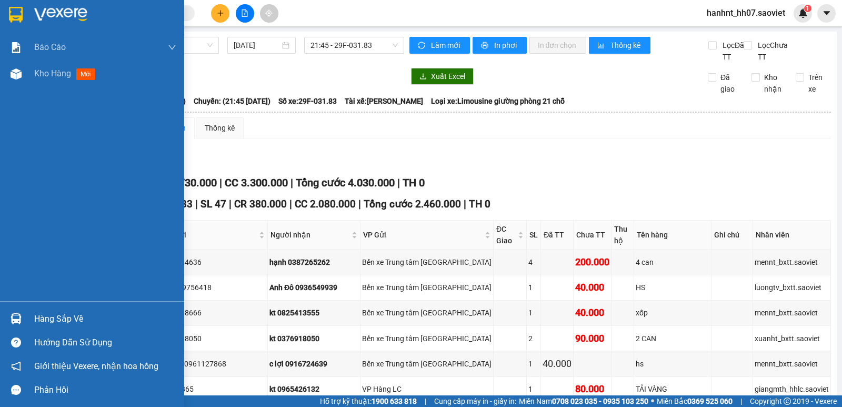
click at [17, 324] on img at bounding box center [16, 318] width 11 height 11
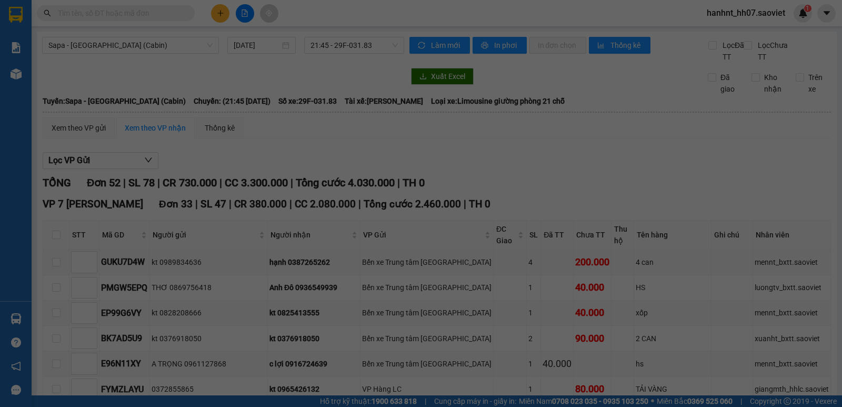
scroll to position [614, 0]
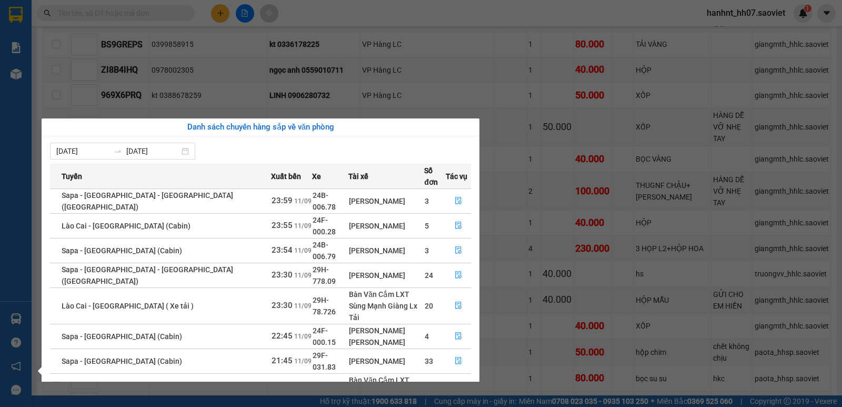
click at [328, 10] on section "Kết quả tìm kiếm ( 0 ) Bộ lọc No Data hanhnt_hh07.saoviet 1 Báo cáo 1B. Chi tiế…" at bounding box center [421, 203] width 842 height 407
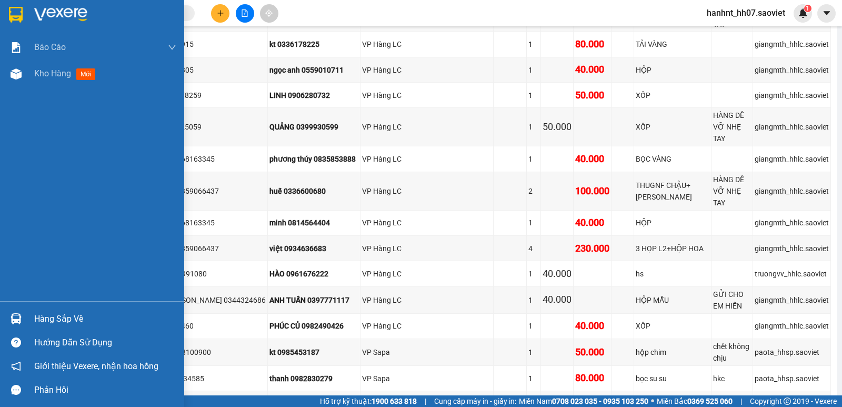
click at [34, 319] on div "Hàng sắp về" at bounding box center [105, 319] width 142 height 16
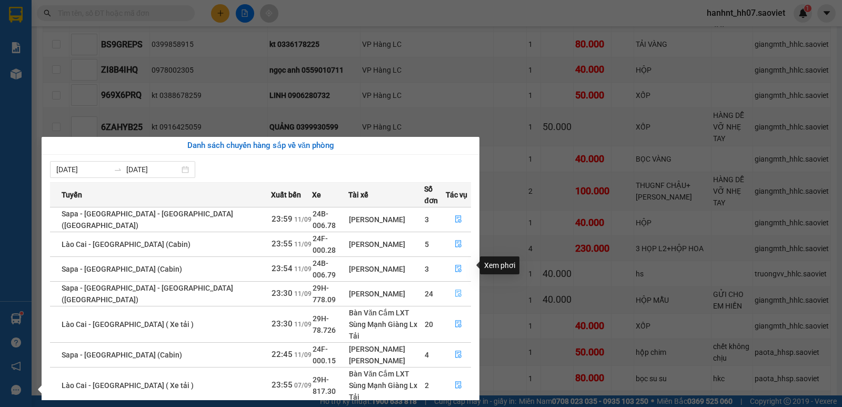
click at [455, 289] on icon "file-done" at bounding box center [458, 292] width 7 height 7
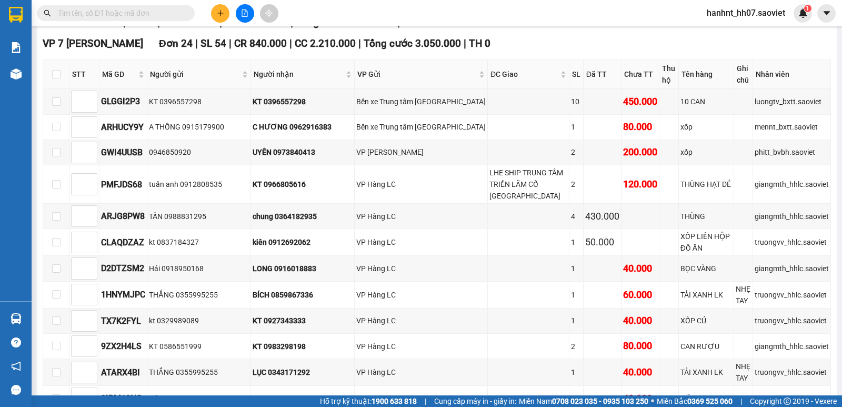
scroll to position [158, 0]
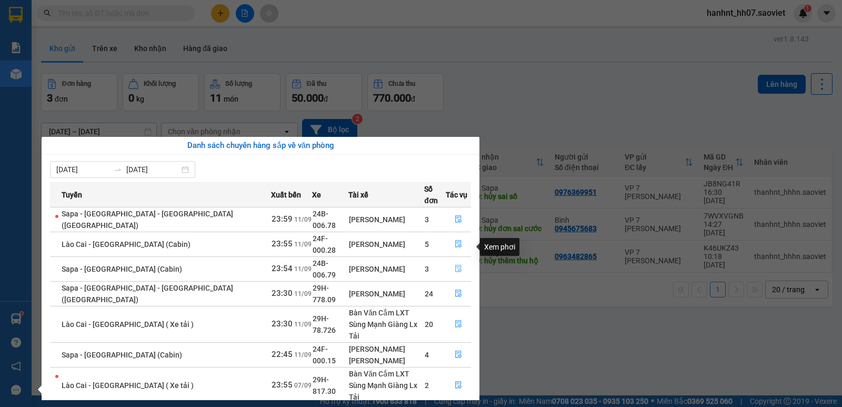
click at [457, 265] on icon "file-done" at bounding box center [458, 268] width 6 height 7
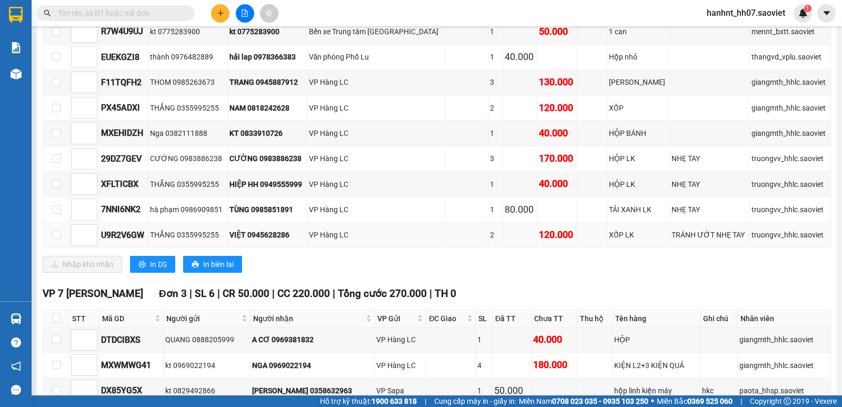
scroll to position [281, 0]
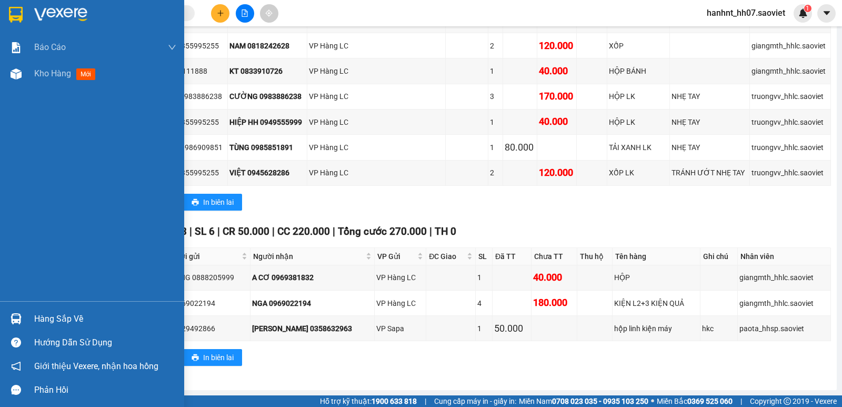
click at [27, 319] on div "Hàng sắp về" at bounding box center [92, 319] width 184 height 24
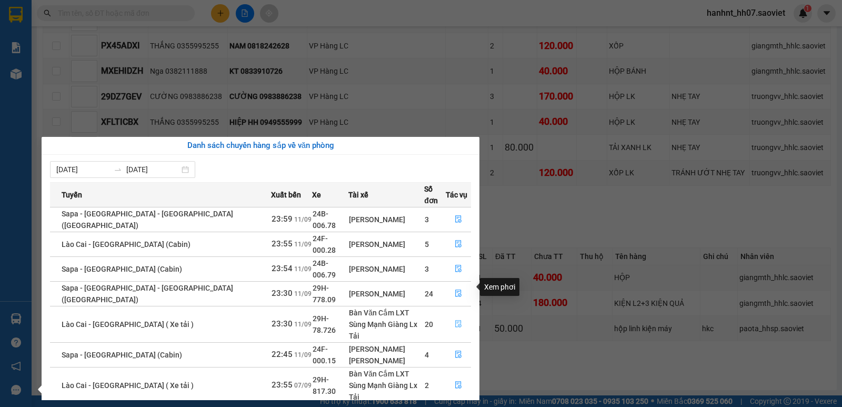
click at [446, 316] on button "button" at bounding box center [458, 324] width 24 height 17
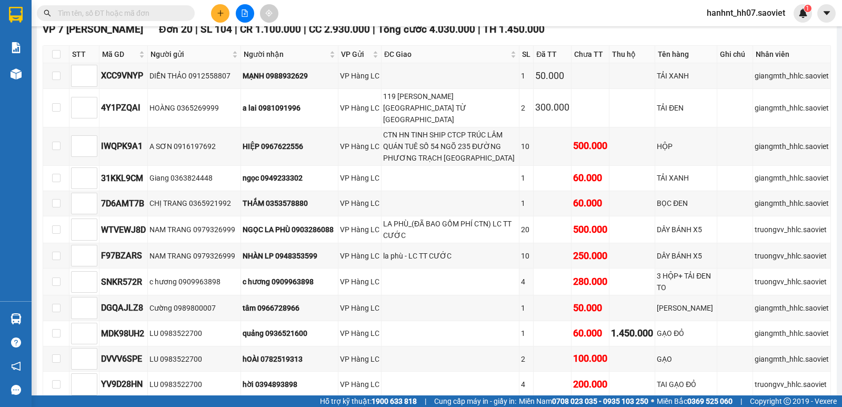
scroll to position [177, 0]
